Goal: Task Accomplishment & Management: Complete application form

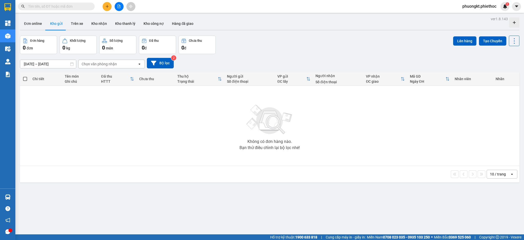
click at [50, 5] on input "text" at bounding box center [58, 7] width 60 height 6
paste input "0973695519"
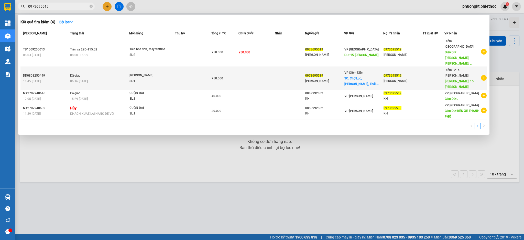
type input "0973695519"
click at [218, 77] on span "750.000" at bounding box center [218, 79] width 12 height 4
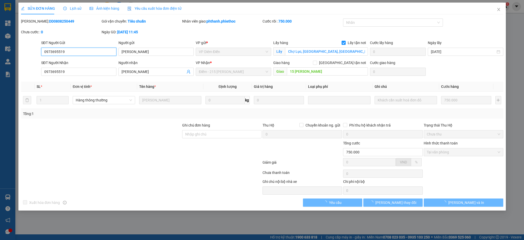
type input "0973695519"
type input "[PERSON_NAME]"
checkbox input "true"
type input "Chợ Lục, [GEOGRAPHIC_DATA], [GEOGRAPHIC_DATA], [GEOGRAPHIC_DATA], [GEOGRAPHIC_D…"
type input "0973695519"
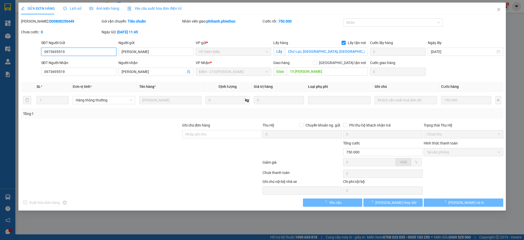
type input "[PERSON_NAME]"
type input "15 [PERSON_NAME]"
type input "750.000"
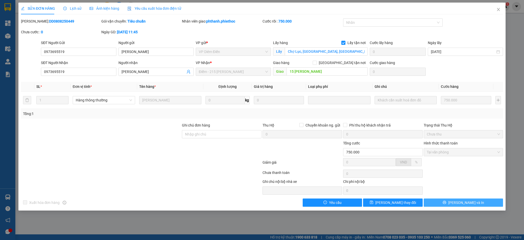
click at [451, 203] on button "[PERSON_NAME] và In" at bounding box center [464, 202] width 80 height 8
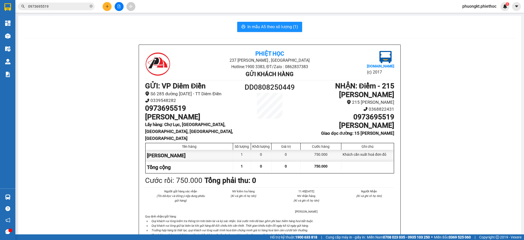
click at [49, 6] on input "0973695519" at bounding box center [58, 7] width 60 height 6
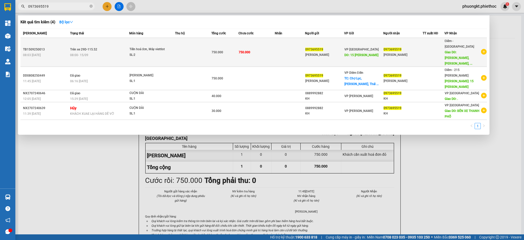
click at [32, 53] on span "08:03 [DATE]" at bounding box center [32, 55] width 18 height 4
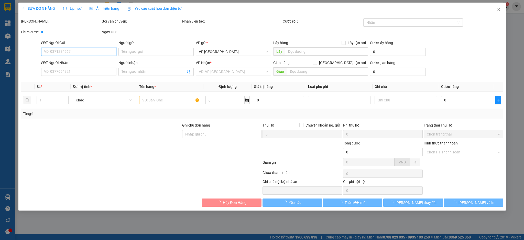
type input "0973695519"
type input "[PERSON_NAME]"
type input "15 [PERSON_NAME]"
type input "0973695519"
type input "[PERSON_NAME]"
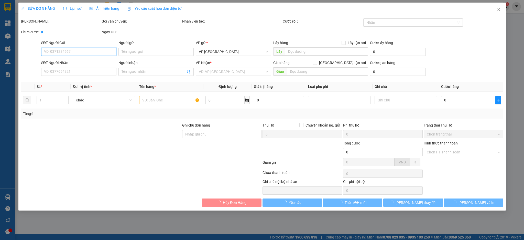
type input "[PERSON_NAME], [PERSON_NAME], Tp. [GEOGRAPHIC_DATA], [GEOGRAPHIC_DATA], [GEOGRA…"
type input "750.000"
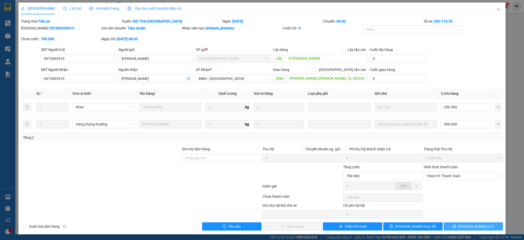
click at [456, 224] on button "[PERSON_NAME] và In" at bounding box center [473, 226] width 59 height 8
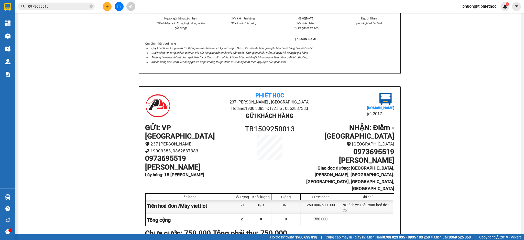
scroll to position [205, 0]
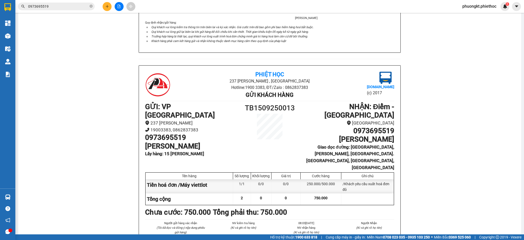
click at [57, 5] on input "0973695519" at bounding box center [58, 7] width 60 height 6
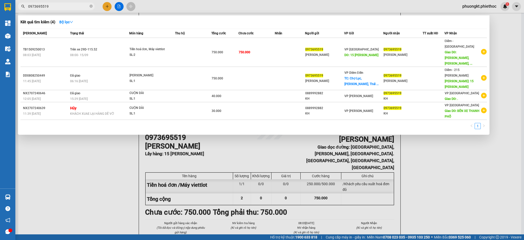
click at [500, 165] on div at bounding box center [262, 120] width 524 height 240
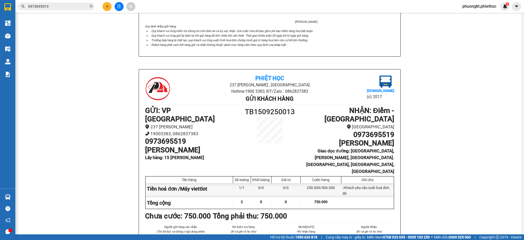
scroll to position [227, 0]
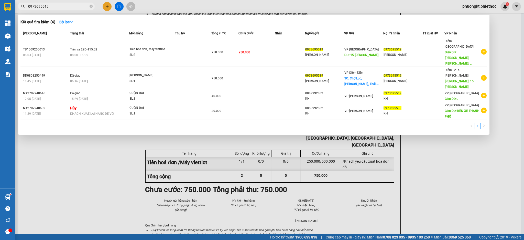
click at [56, 7] on input "0973695519" at bounding box center [58, 7] width 60 height 6
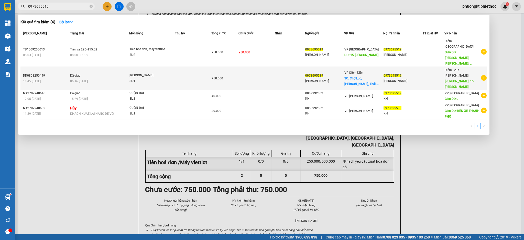
click at [37, 73] on div "DD0808250449" at bounding box center [46, 75] width 46 height 5
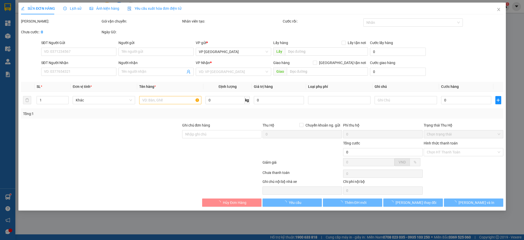
type input "0973695519"
type input "[PERSON_NAME]"
checkbox input "true"
type input "Chợ Lục, [GEOGRAPHIC_DATA], [GEOGRAPHIC_DATA], [GEOGRAPHIC_DATA], [GEOGRAPHIC_D…"
type input "0973695519"
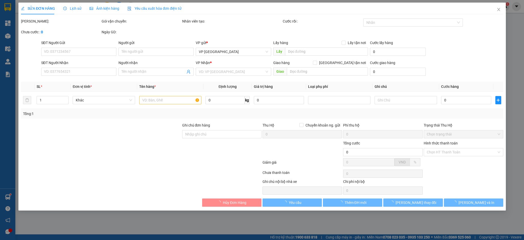
type input "[PERSON_NAME]"
type input "15 [PERSON_NAME]"
type input "750.000"
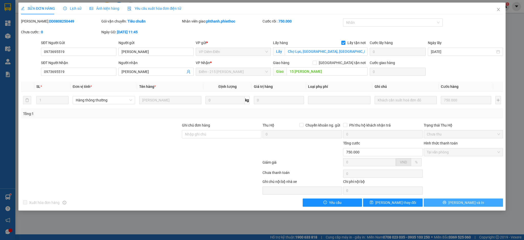
click at [447, 203] on icon "printer" at bounding box center [445, 202] width 4 height 4
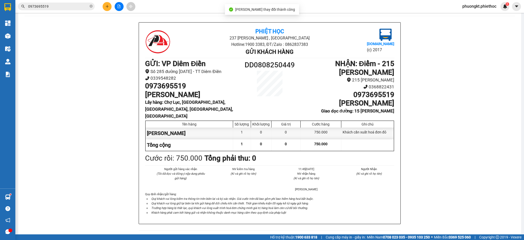
scroll to position [34, 0]
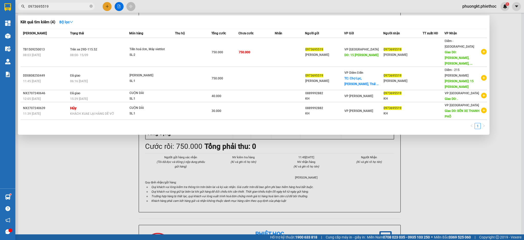
click at [52, 5] on input "0973695519" at bounding box center [58, 7] width 60 height 6
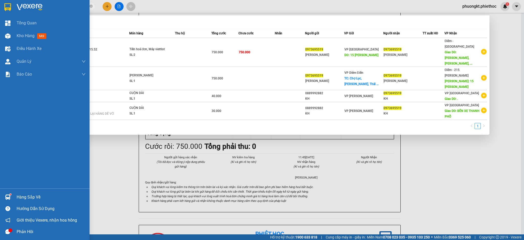
drag, startPoint x: 52, startPoint y: 5, endPoint x: 13, endPoint y: 6, distance: 38.9
click at [13, 6] on section "Kết quả tìm kiếm ( 4 ) Bộ lọc Mã ĐH Trạng thái Món hàng Thu hộ Tổng cước Chưa c…" at bounding box center [262, 120] width 524 height 240
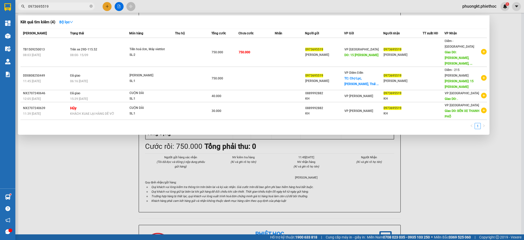
click at [458, 151] on div at bounding box center [262, 120] width 524 height 240
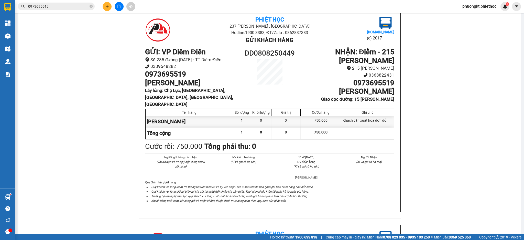
scroll to position [0, 0]
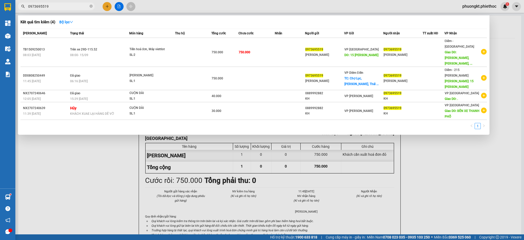
click at [50, 8] on input "0973695519" at bounding box center [58, 7] width 60 height 6
